Goal: Transaction & Acquisition: Purchase product/service

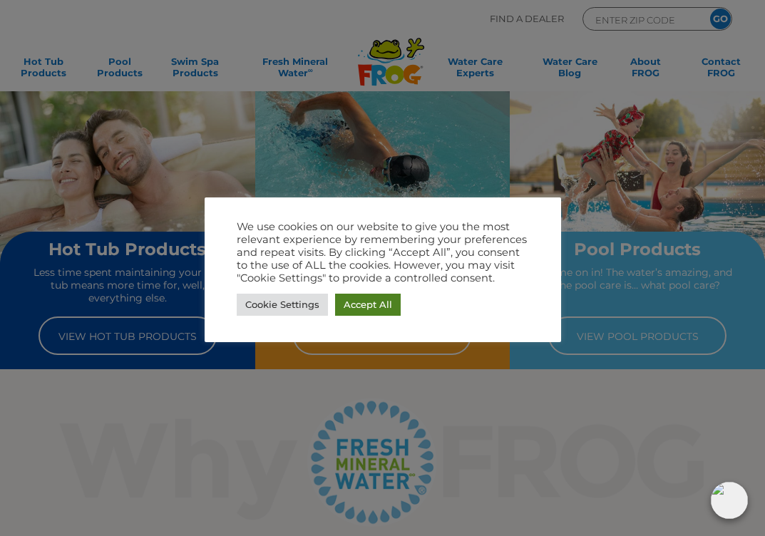
click at [364, 308] on link "Accept All" at bounding box center [368, 305] width 66 height 22
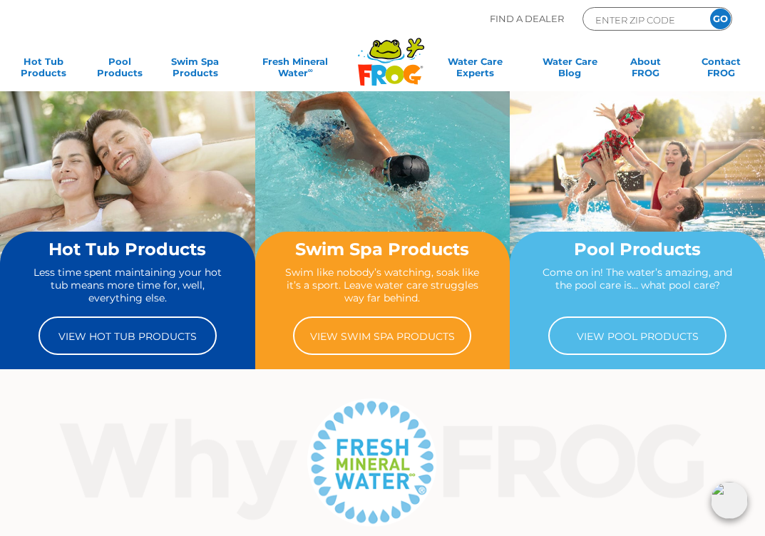
click at [139, 262] on div "Hot Tub Products Less time spent maintaining your hot tub means more time for, …" at bounding box center [127, 297] width 197 height 115
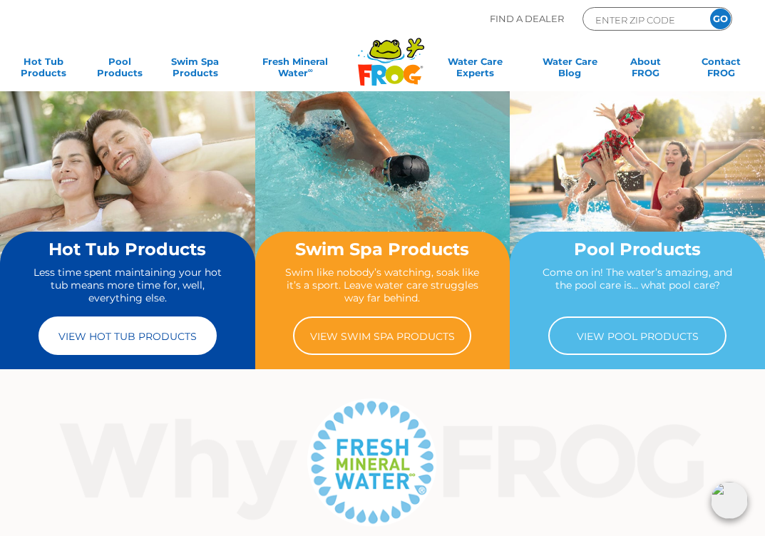
click at [136, 346] on link "View Hot Tub Products" at bounding box center [128, 336] width 178 height 39
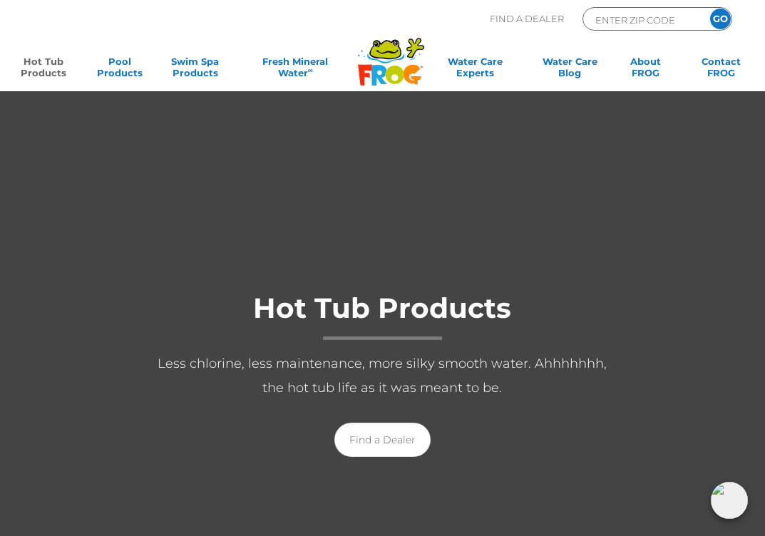
click at [219, 261] on div at bounding box center [382, 385] width 765 height 588
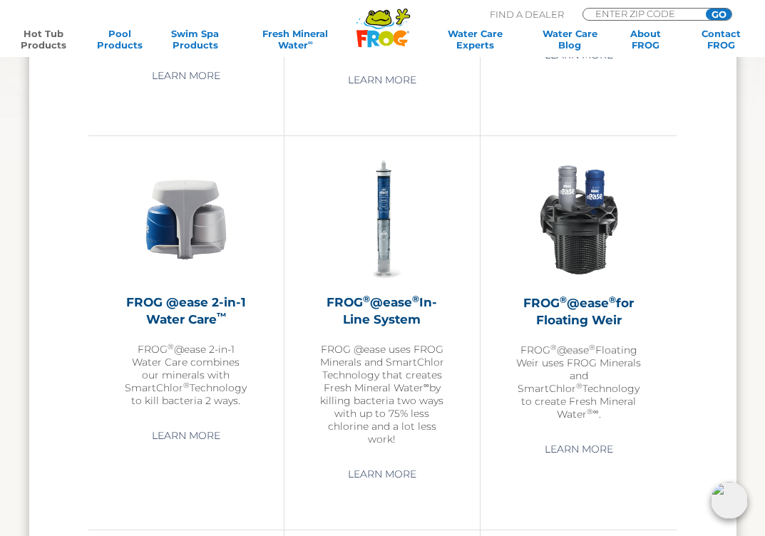
scroll to position [1664, 0]
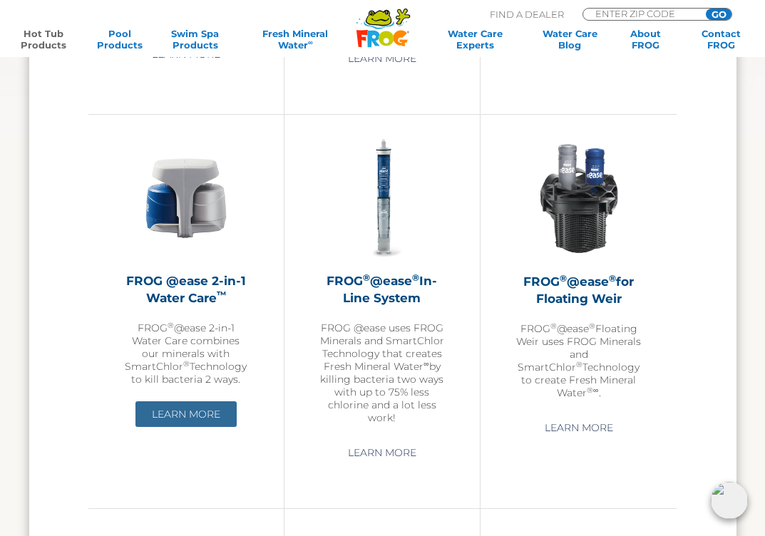
click at [194, 414] on link "Learn More" at bounding box center [186, 415] width 101 height 26
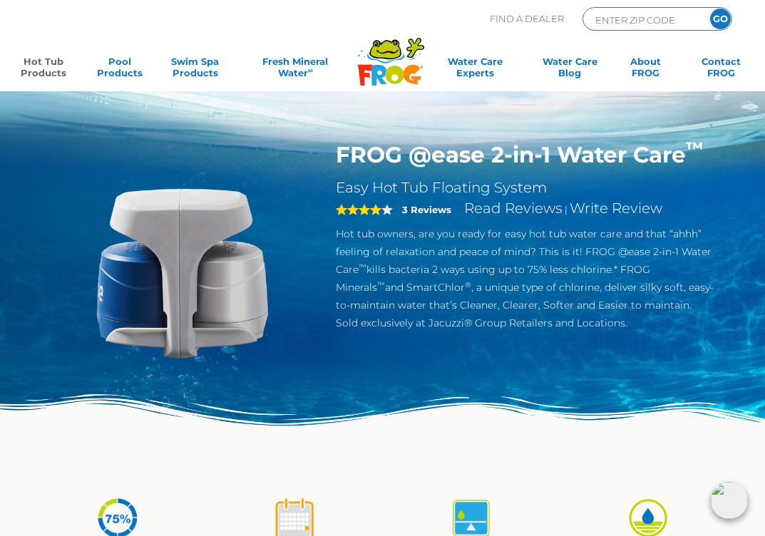
scroll to position [1, 0]
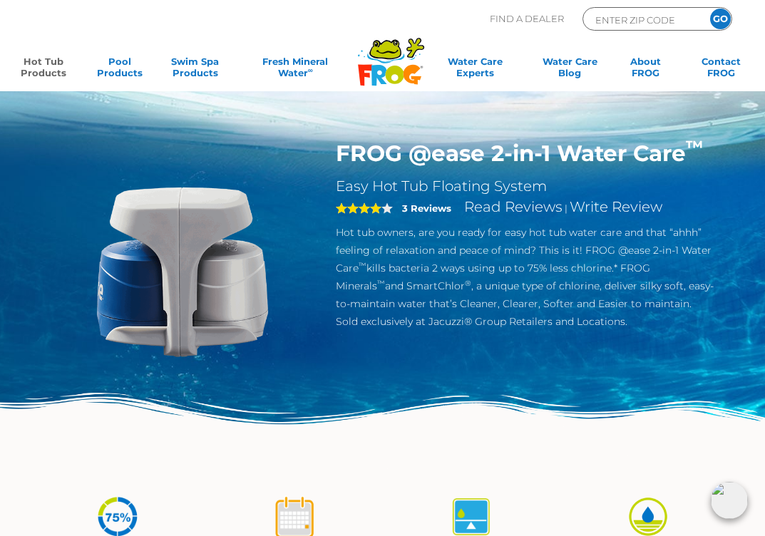
click at [425, 466] on img at bounding box center [382, 434] width 765 height 83
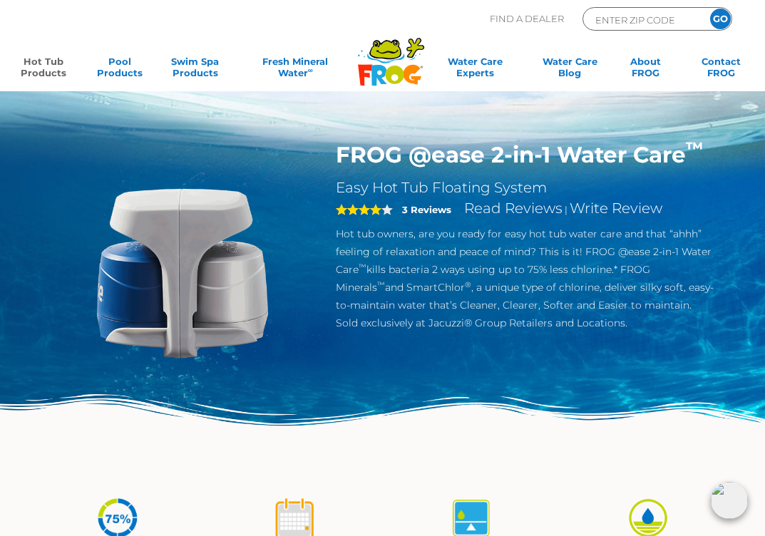
scroll to position [0, 0]
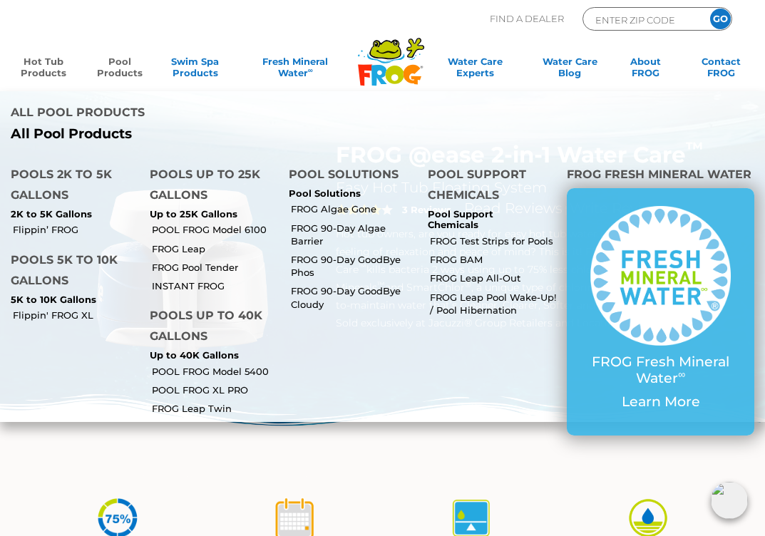
click at [114, 79] on link "Pool Products" at bounding box center [119, 70] width 59 height 29
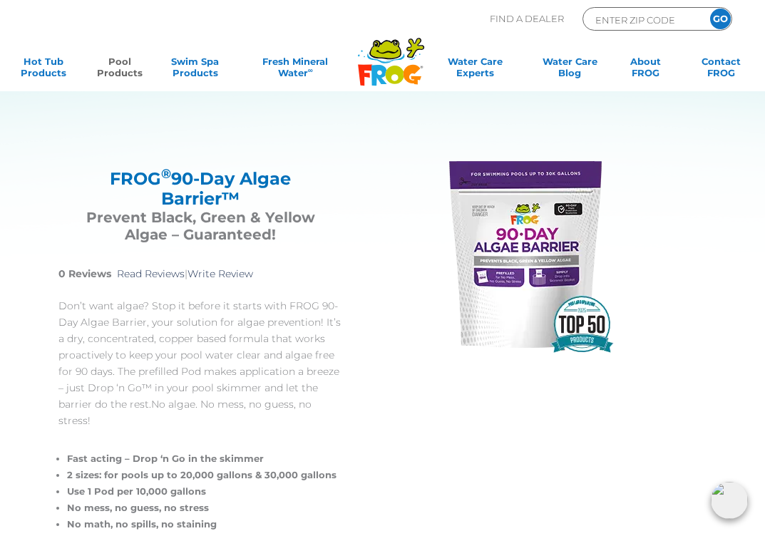
click at [398, 468] on div "FROG ® 90-Day Algae Barrier™ FROG ® 90-Day Algae Barrier™ Prevent Black, Green …" at bounding box center [372, 343] width 686 height 509
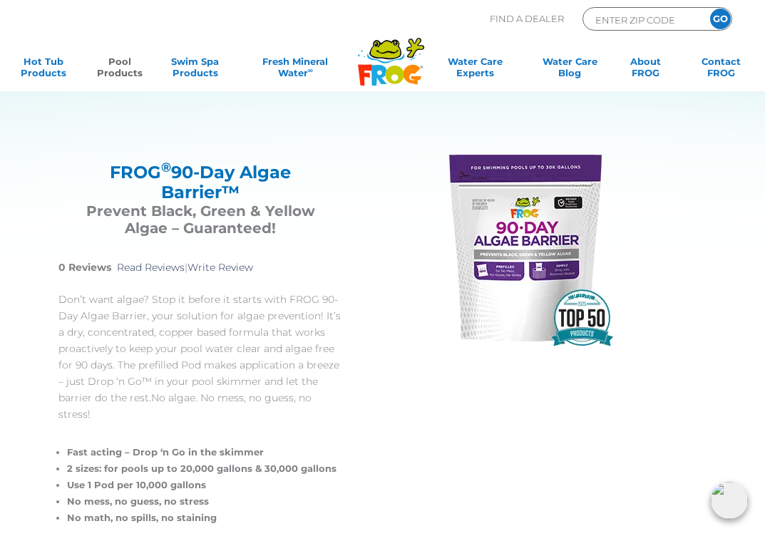
scroll to position [-1, 0]
